Goal: Task Accomplishment & Management: Manage account settings

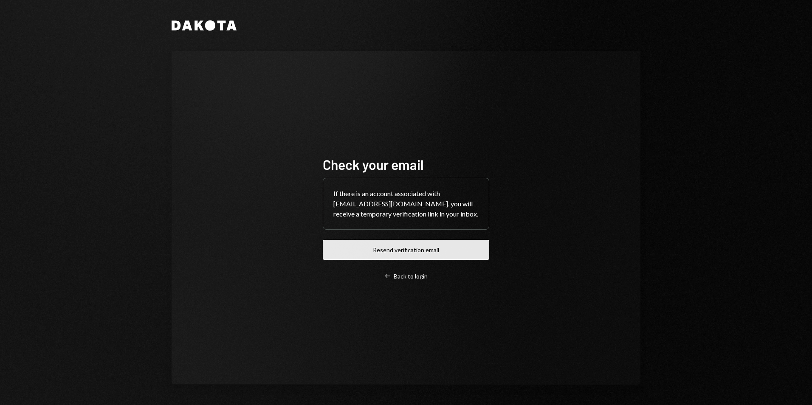
click at [401, 254] on button "Resend verification email" at bounding box center [406, 250] width 166 height 20
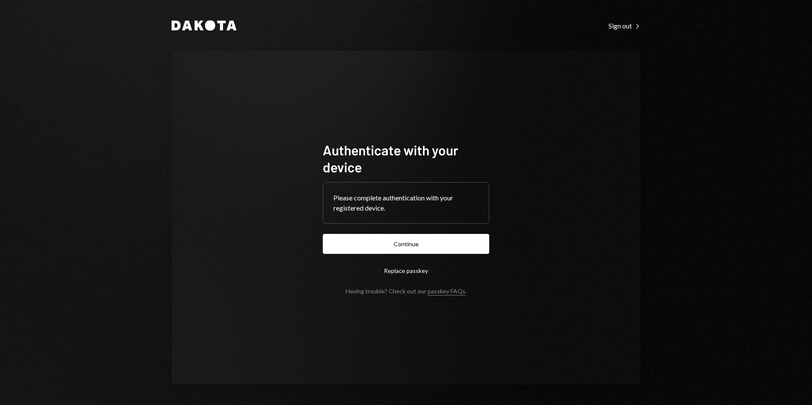
click at [403, 245] on button "Continue" at bounding box center [406, 244] width 166 height 20
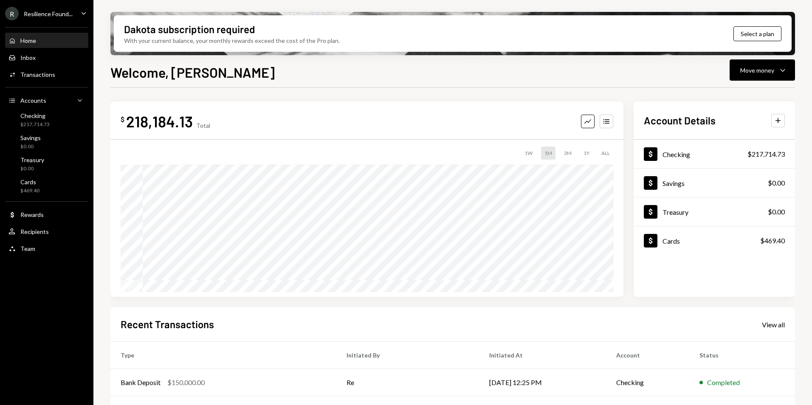
click at [356, 81] on div "Welcome, [PERSON_NAME] Move money Caret Down $ 218,184.13 Total Graph Accounts …" at bounding box center [452, 258] width 685 height 393
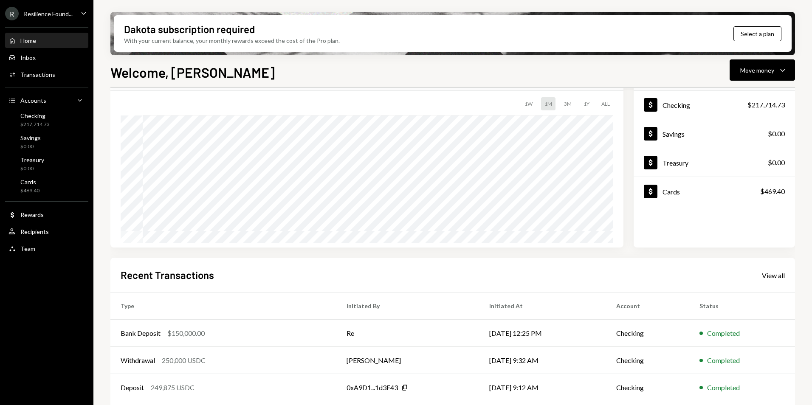
scroll to position [107, 0]
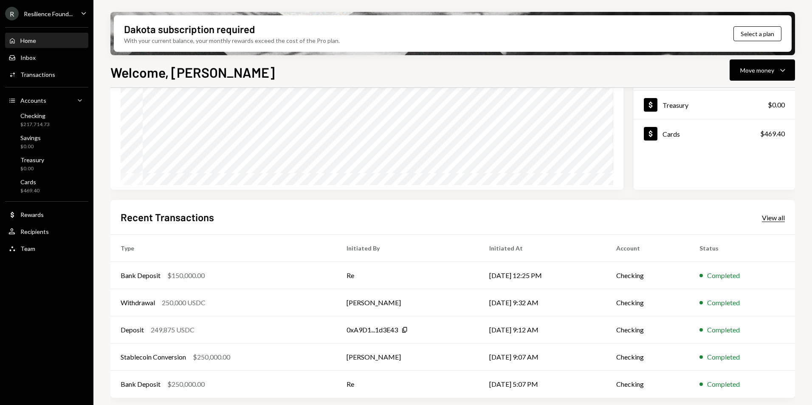
click at [779, 221] on div "View all" at bounding box center [773, 218] width 23 height 8
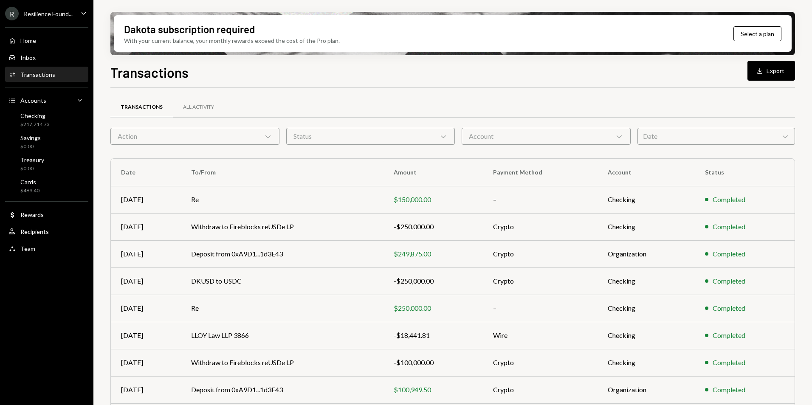
click at [773, 70] on button "Download Export" at bounding box center [772, 71] width 48 height 20
click at [39, 11] on div "Resilience Found..." at bounding box center [48, 13] width 49 height 7
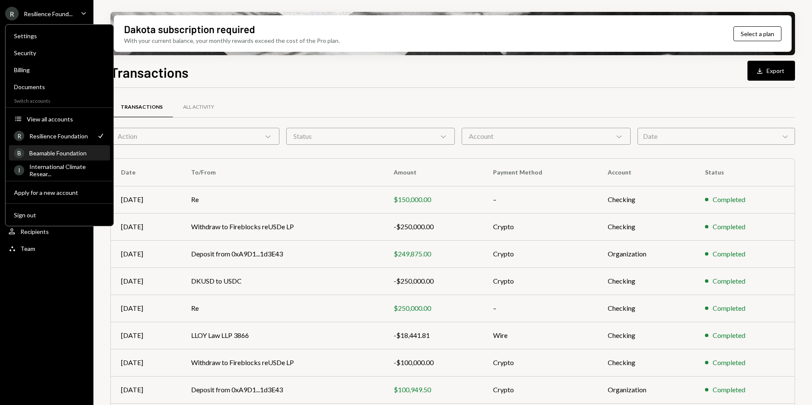
click at [56, 154] on div "Beamable Foundation" at bounding box center [67, 153] width 76 height 7
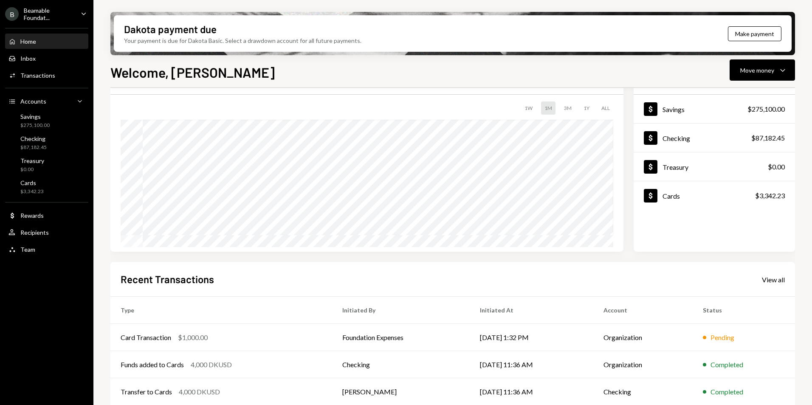
scroll to position [107, 0]
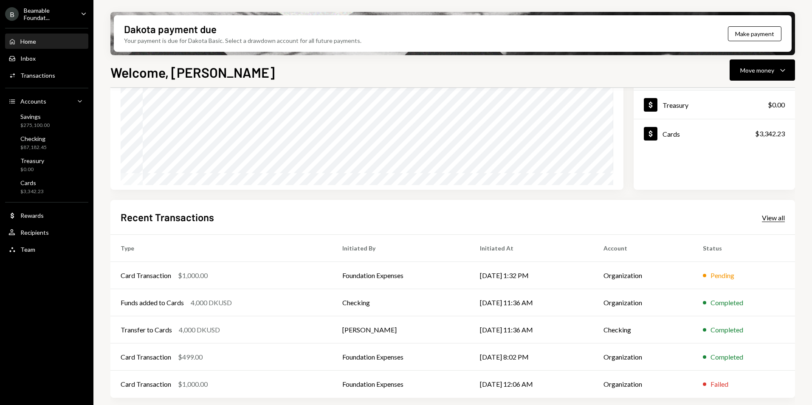
click at [770, 219] on div "View all" at bounding box center [773, 218] width 23 height 8
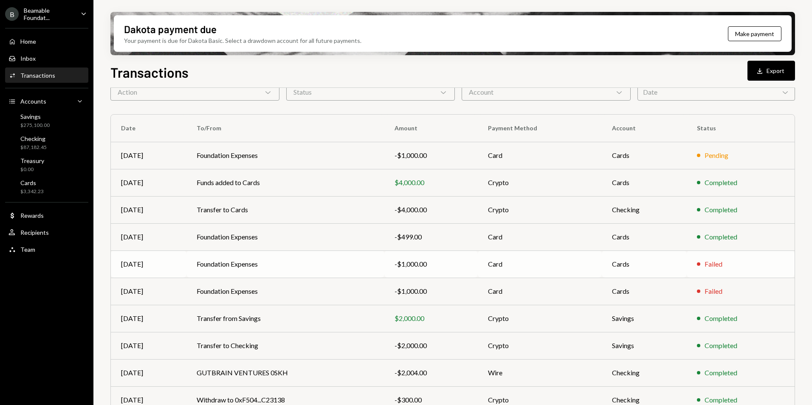
scroll to position [79, 0]
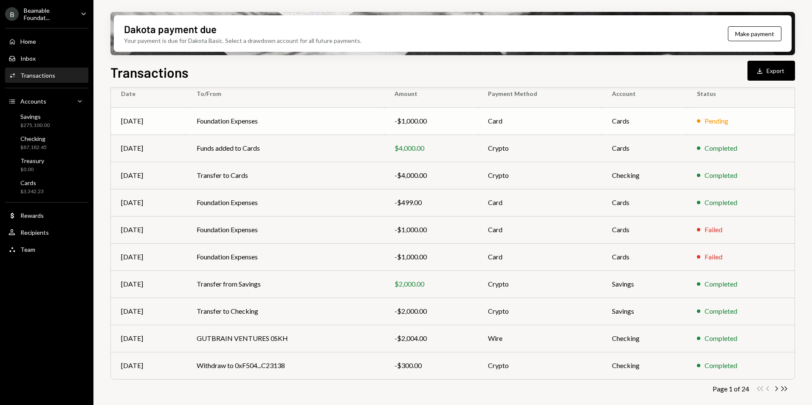
click at [714, 124] on div "Pending" at bounding box center [717, 121] width 24 height 10
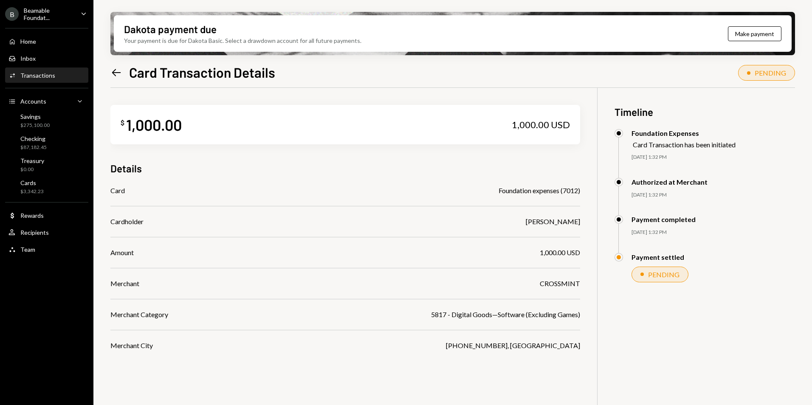
click at [118, 74] on icon "Left Arrow" at bounding box center [116, 73] width 12 height 12
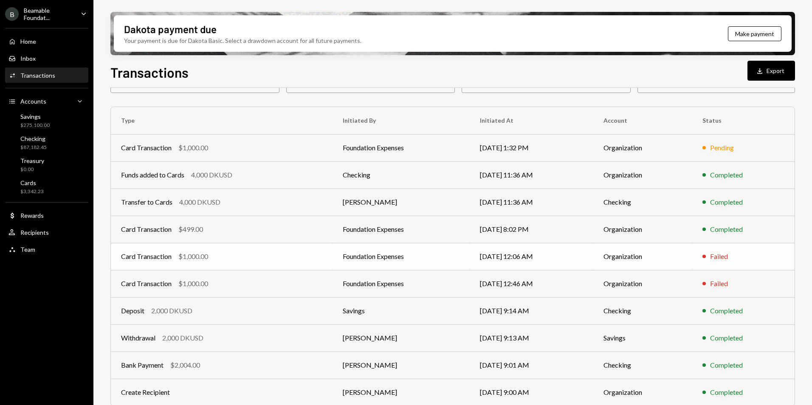
scroll to position [79, 0]
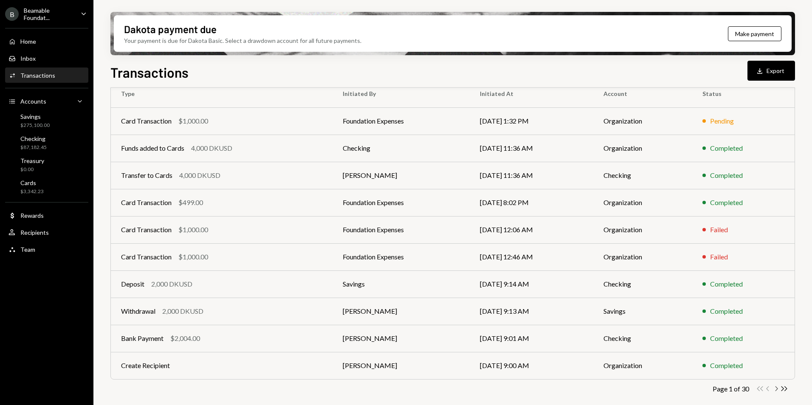
click at [776, 389] on icon "Chevron Right" at bounding box center [776, 389] width 8 height 8
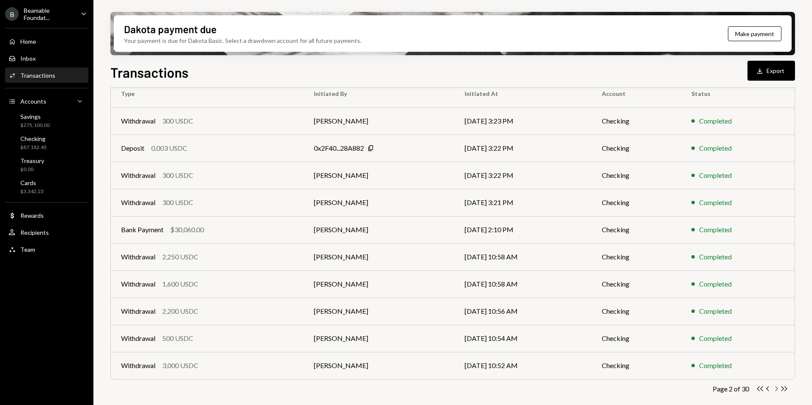
click at [776, 387] on icon "button" at bounding box center [777, 389] width 3 height 5
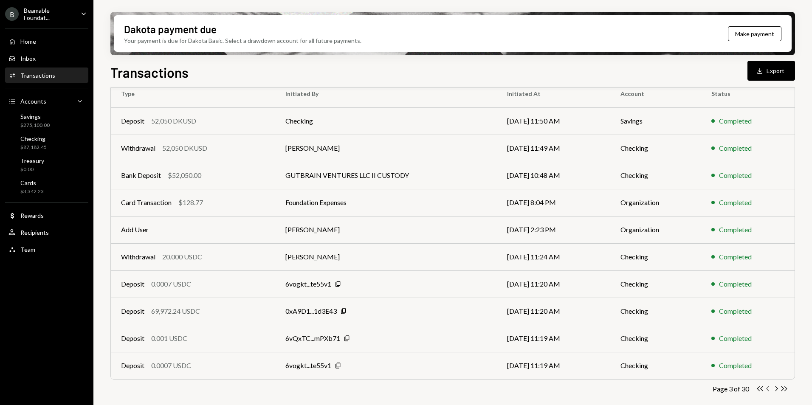
click at [769, 389] on icon "Chevron Left" at bounding box center [768, 389] width 8 height 8
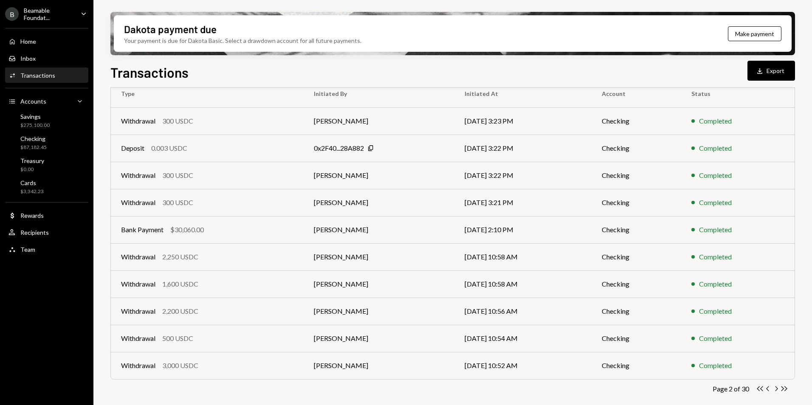
scroll to position [0, 0]
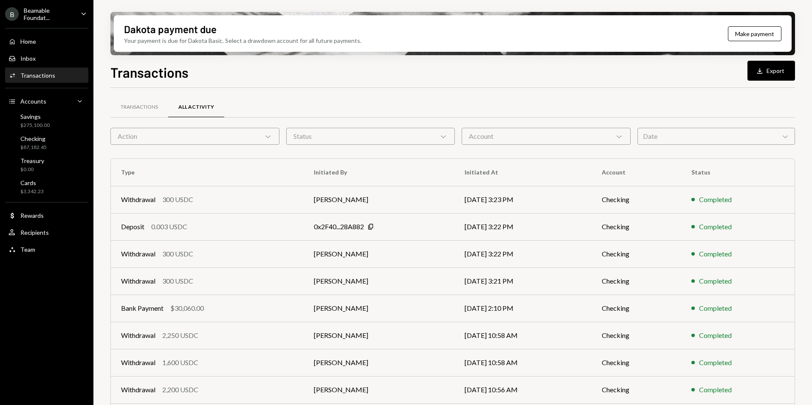
click at [74, 15] on div "B Beamable Foundat... Caret Down" at bounding box center [46, 14] width 93 height 14
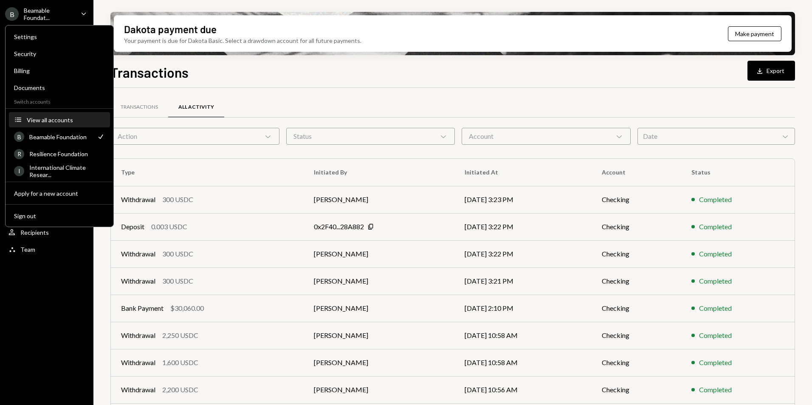
click at [55, 120] on div "View all accounts" at bounding box center [66, 119] width 78 height 7
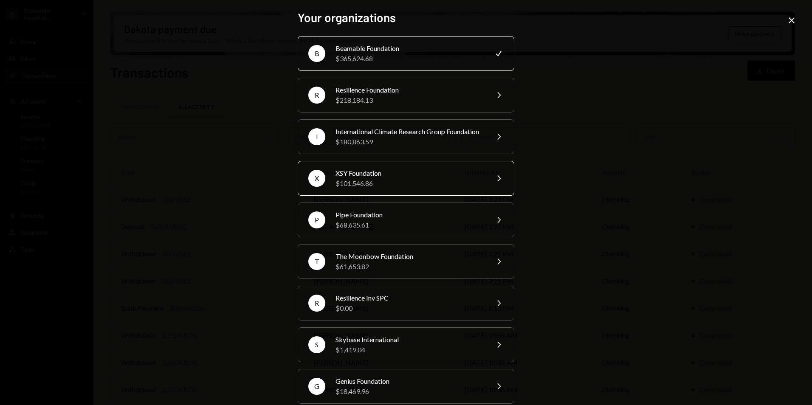
click at [368, 189] on div "$101,546.86" at bounding box center [410, 183] width 148 height 10
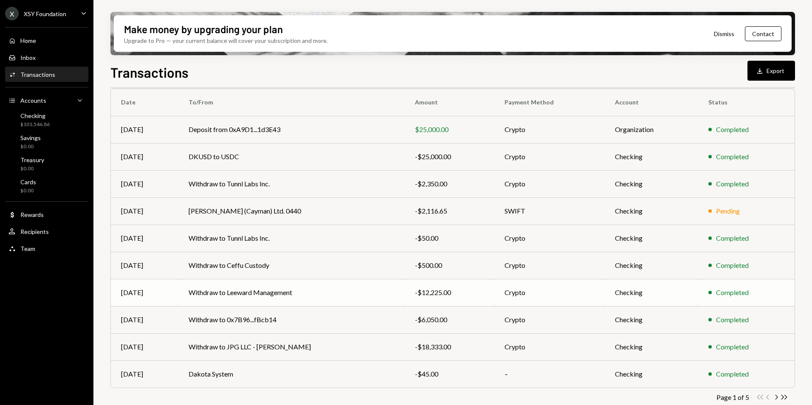
scroll to position [79, 0]
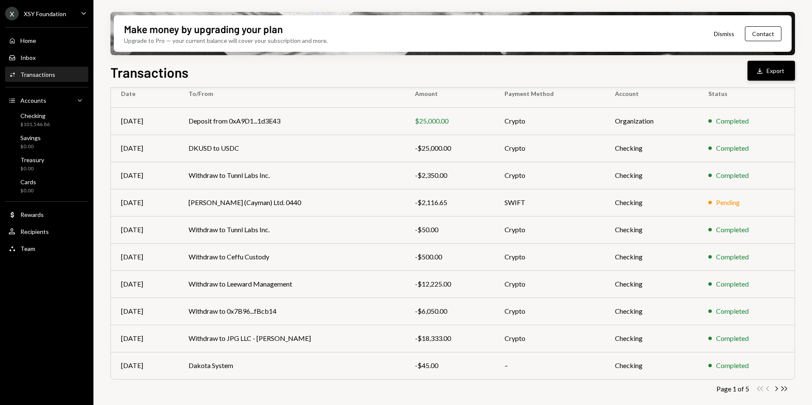
click at [766, 75] on button "Download Export" at bounding box center [772, 71] width 48 height 20
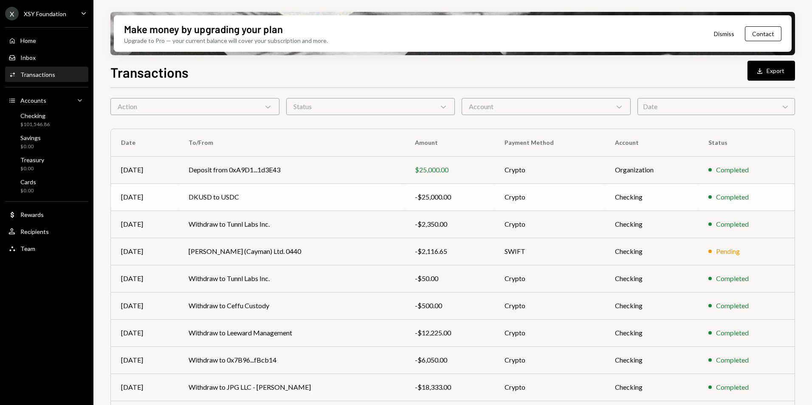
scroll to position [42, 0]
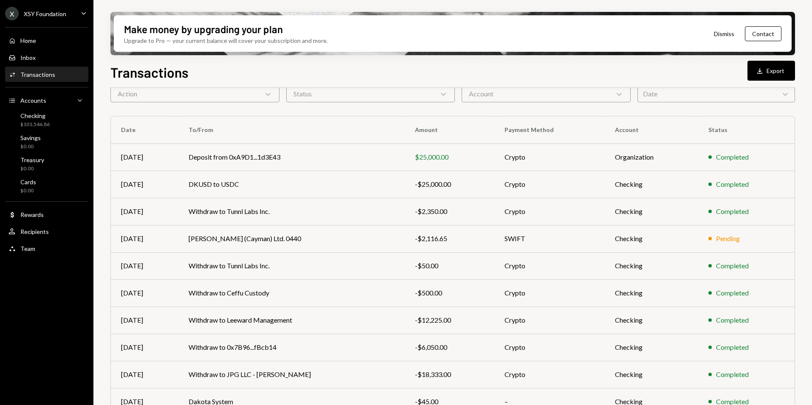
click at [61, 15] on div "XSY Foundation" at bounding box center [45, 13] width 42 height 7
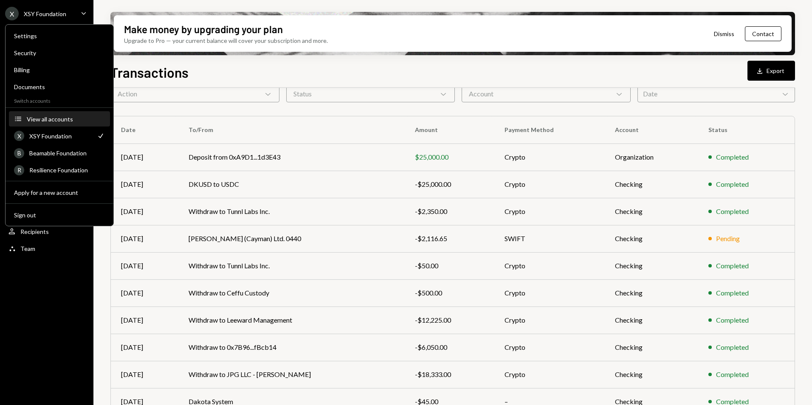
click at [43, 120] on div "View all accounts" at bounding box center [66, 119] width 78 height 7
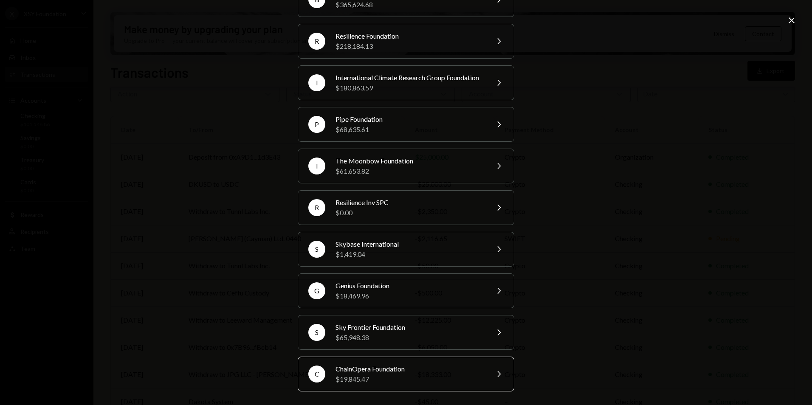
scroll to position [106, 0]
click at [360, 285] on div "Genius Foundation" at bounding box center [410, 286] width 148 height 10
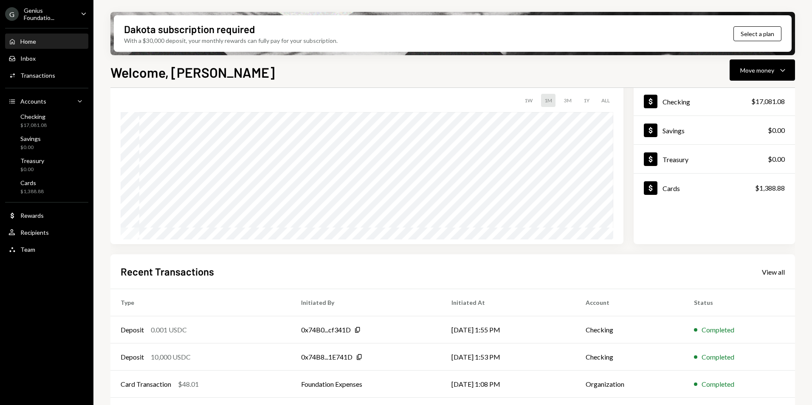
scroll to position [107, 0]
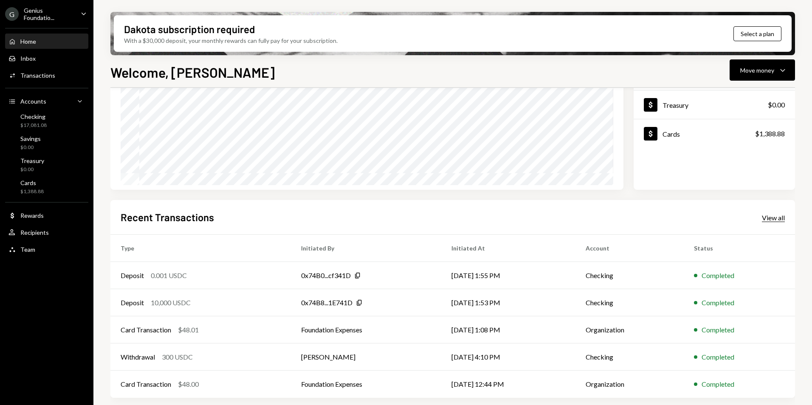
click at [774, 219] on div "View all" at bounding box center [773, 218] width 23 height 8
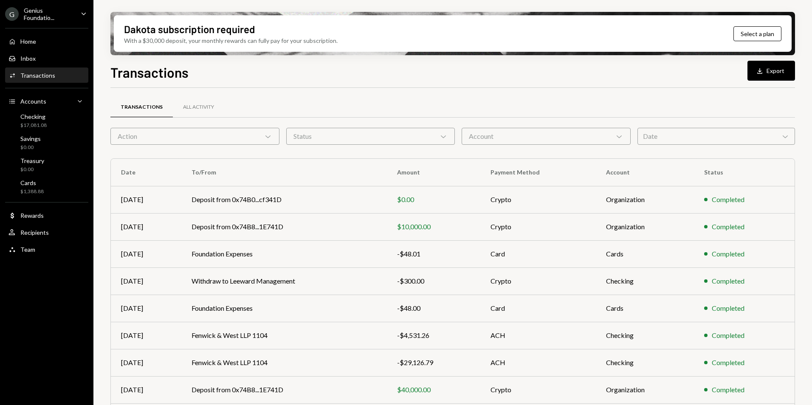
drag, startPoint x: 55, startPoint y: 17, endPoint x: 59, endPoint y: 19, distance: 5.0
click at [55, 17] on div "G Genius Foundatio..." at bounding box center [39, 14] width 69 height 14
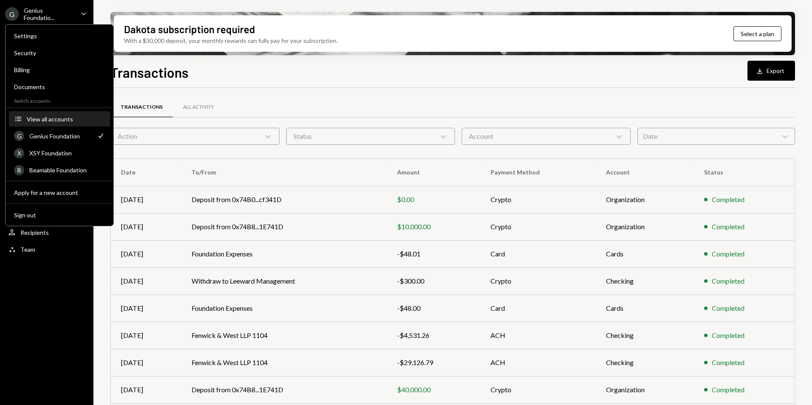
click at [55, 123] on button "Accounts View all accounts" at bounding box center [59, 119] width 101 height 15
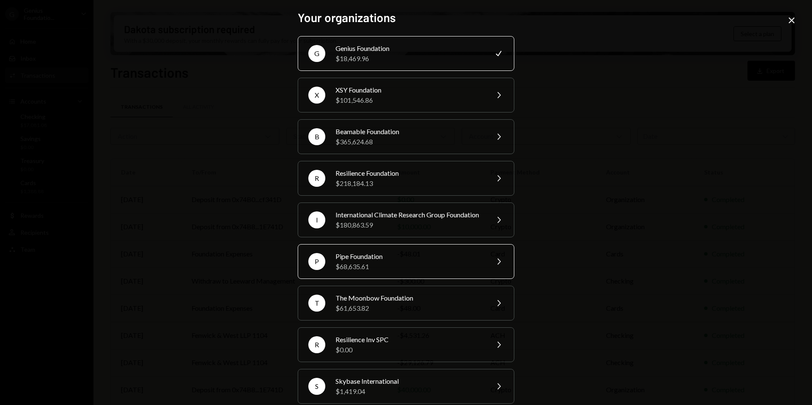
click at [370, 272] on div "$68,635.61" at bounding box center [410, 267] width 148 height 10
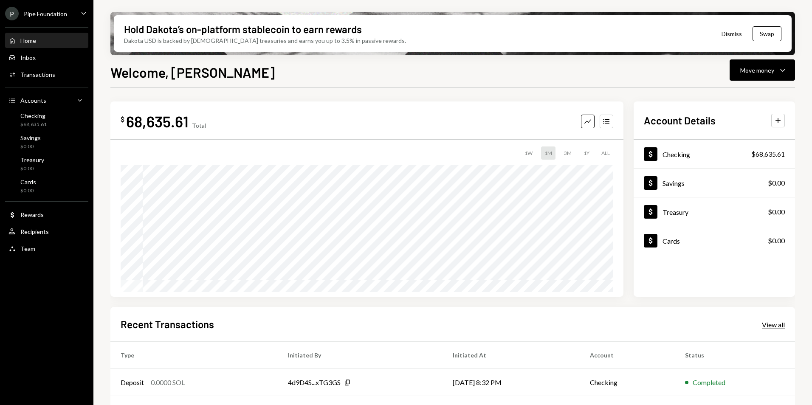
click at [767, 327] on div "View all" at bounding box center [773, 325] width 23 height 8
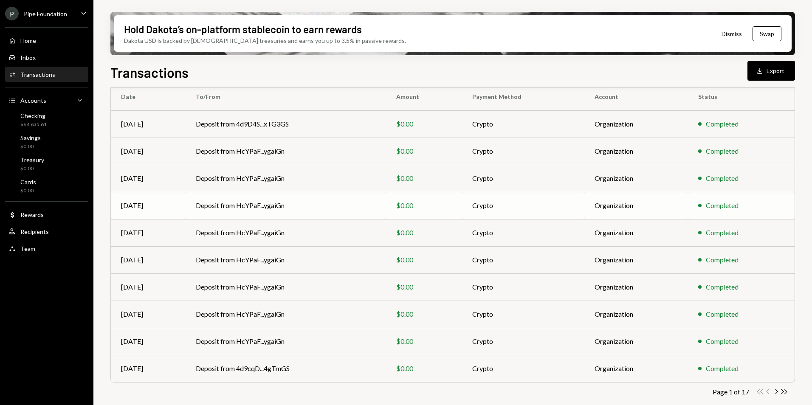
scroll to position [79, 0]
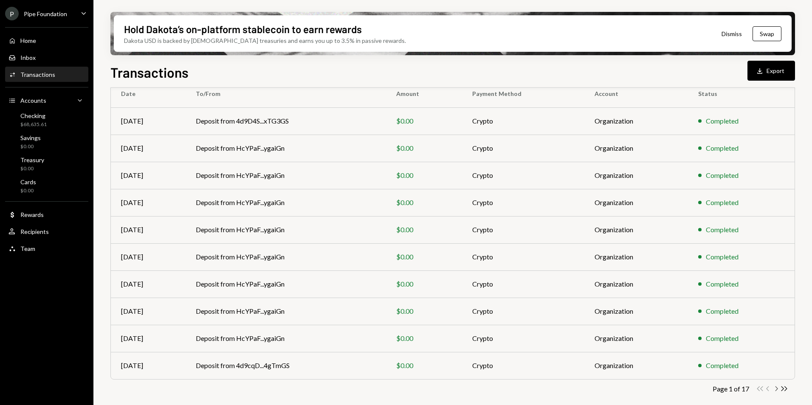
click at [776, 388] on icon "button" at bounding box center [777, 389] width 3 height 5
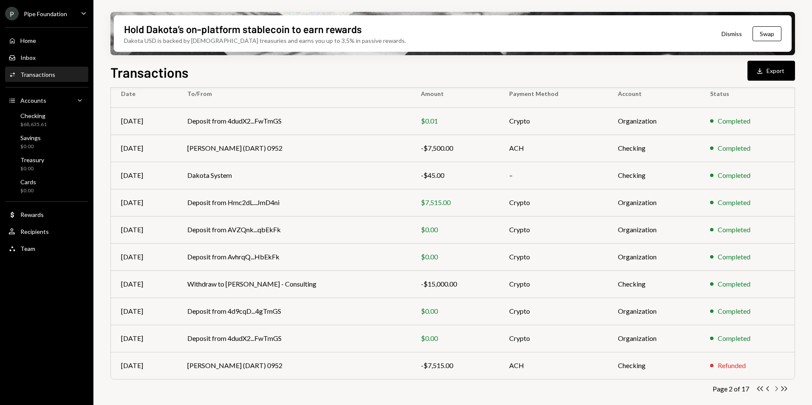
click at [775, 389] on icon "Chevron Right" at bounding box center [776, 389] width 8 height 8
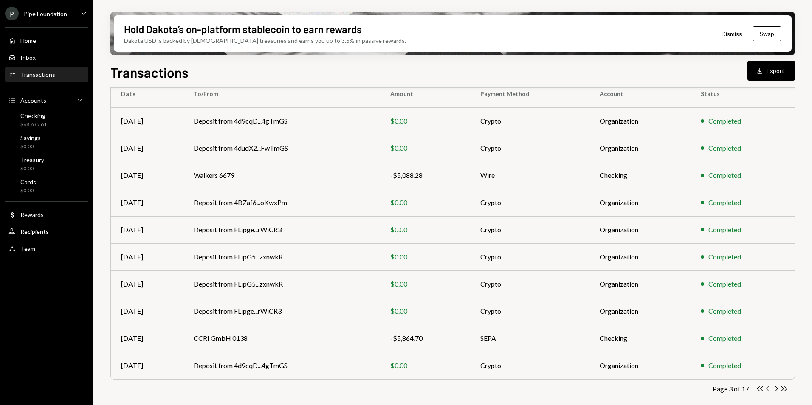
click at [768, 389] on icon "Chevron Left" at bounding box center [768, 389] width 8 height 8
